Goal: Find specific fact: Find specific fact

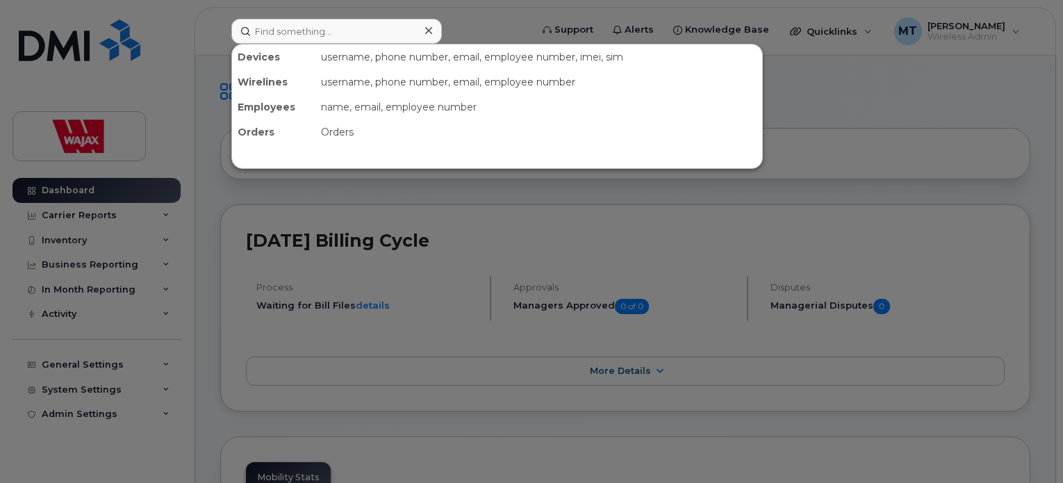
scroll to position [417, 0]
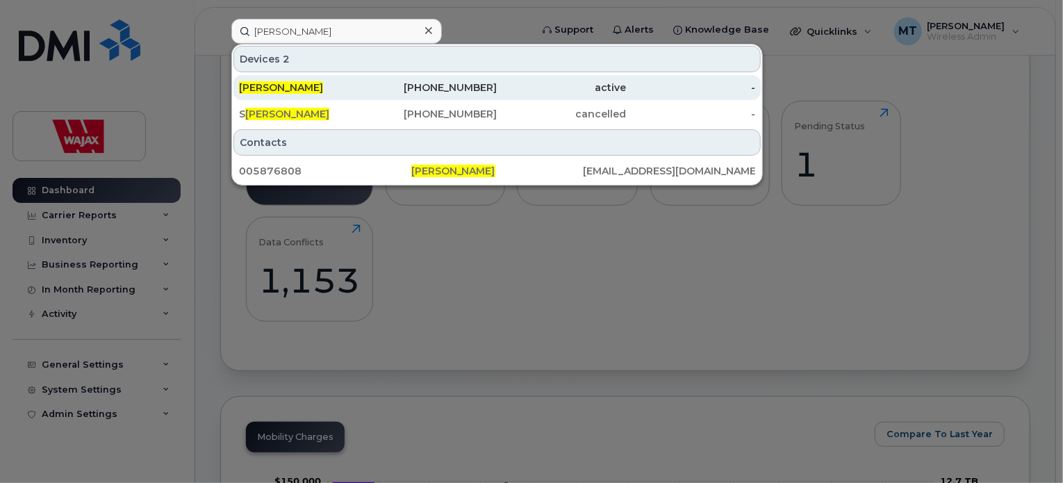
type input "Kevin Dancek"
click at [303, 89] on span "Kevin Dancek" at bounding box center [281, 87] width 84 height 13
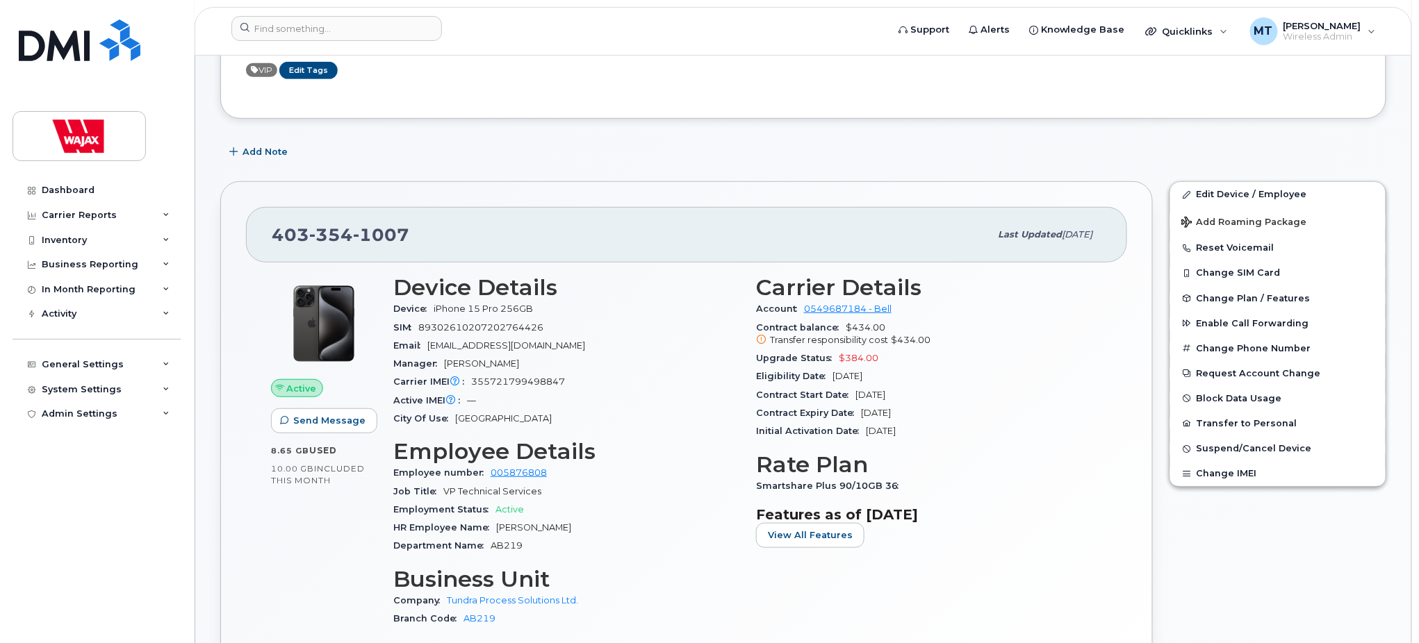
scroll to position [278, 0]
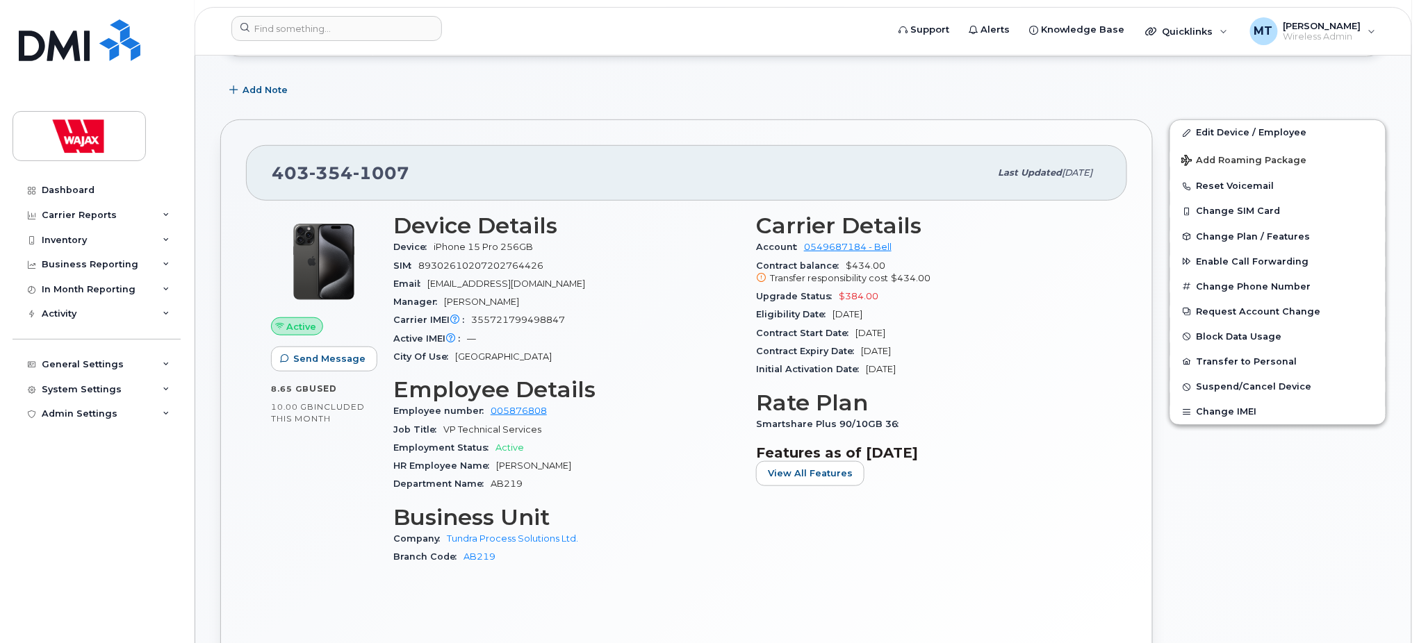
click at [370, 14] on header "Support Alerts Knowledge Base Quicklinks Suspend / Cancel Device Change SIM Car…" at bounding box center [803, 31] width 1217 height 49
click at [362, 31] on input at bounding box center [336, 28] width 211 height 25
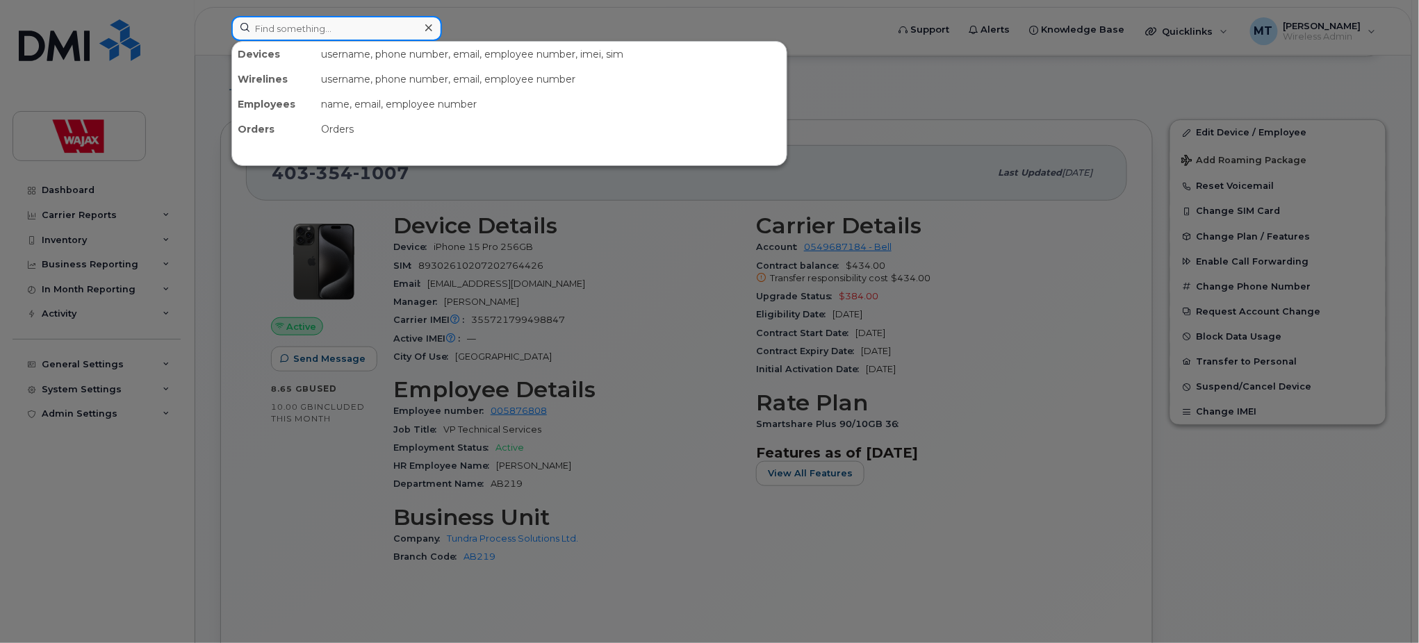
paste input "4169901474"
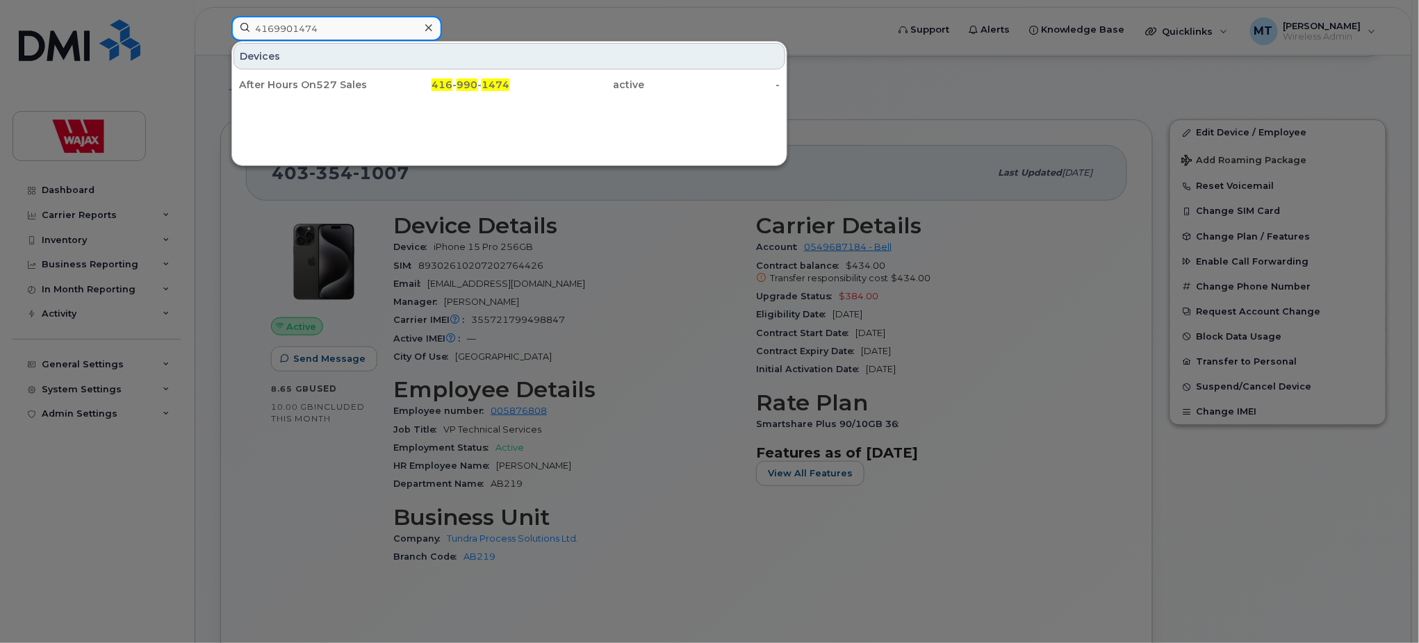
type input "4169901474"
click at [360, 98] on div "After Hours On527 Sales 416 - 990 - 1474 active -" at bounding box center [509, 85] width 554 height 28
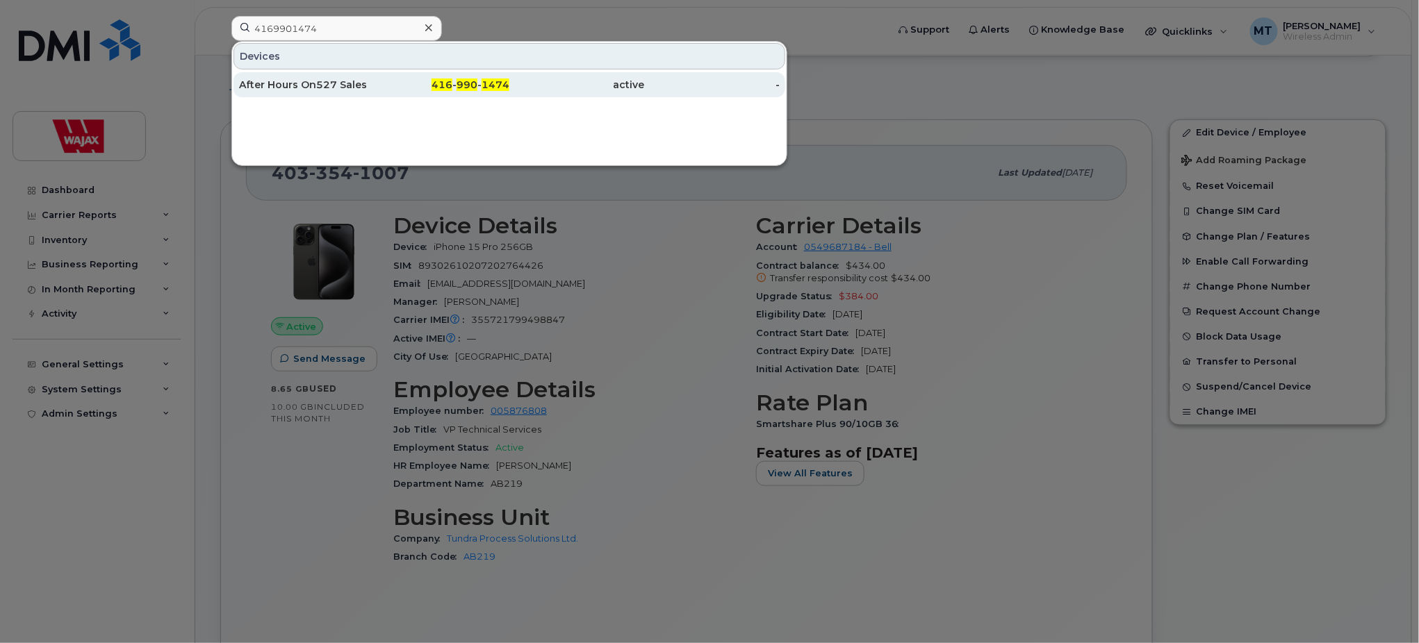
click at [375, 86] on div "416 - 990 - 1474" at bounding box center [442, 85] width 135 height 14
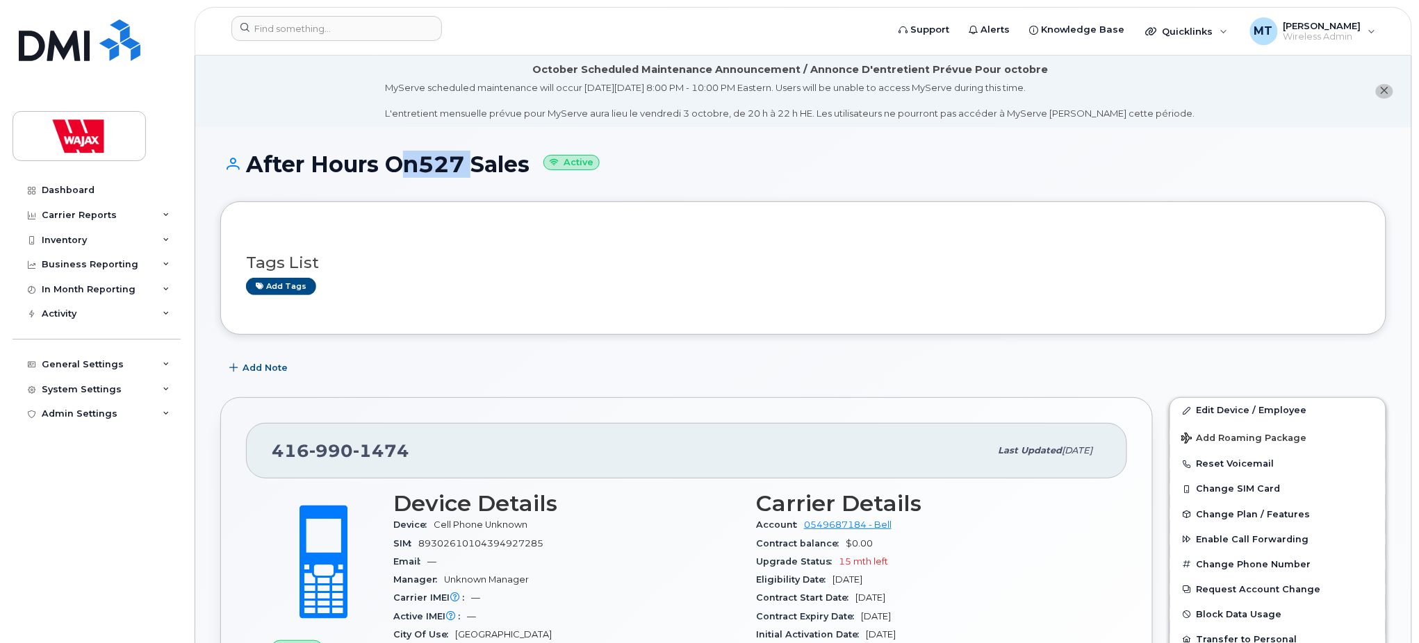
drag, startPoint x: 465, startPoint y: 163, endPoint x: 384, endPoint y: 164, distance: 80.6
click at [384, 164] on h1 "After Hours On527 Sales Active" at bounding box center [803, 164] width 1166 height 24
copy h1 "On527"
